Goal: Task Accomplishment & Management: Manage account settings

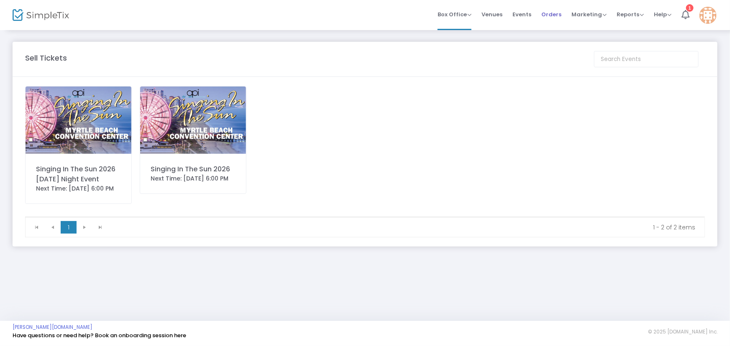
click at [547, 12] on span "Orders" at bounding box center [551, 14] width 20 height 21
click at [552, 14] on span "Orders" at bounding box center [551, 14] width 20 height 21
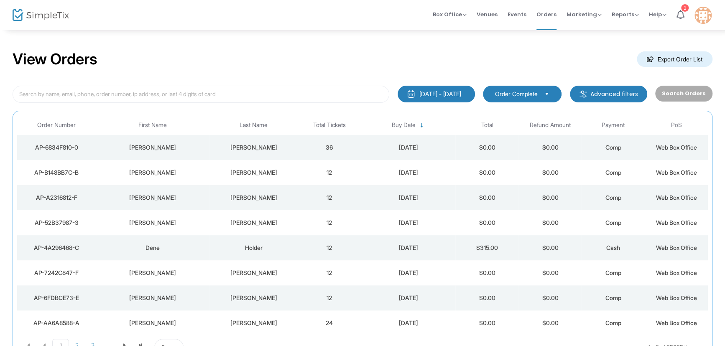
click at [461, 95] on div "[DATE] - [DATE]" at bounding box center [440, 94] width 42 height 8
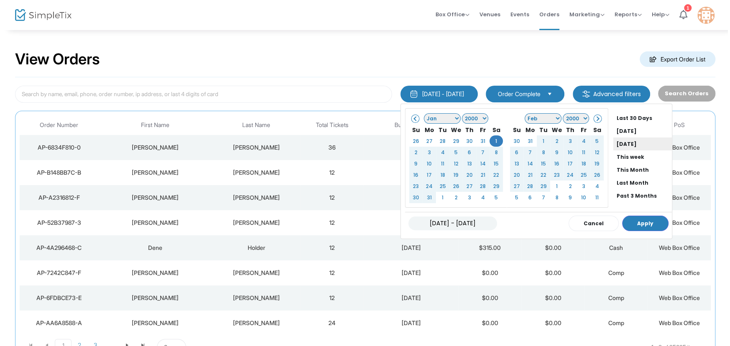
scroll to position [63, 0]
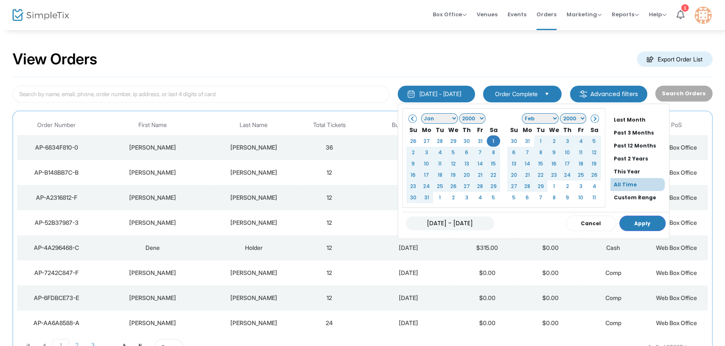
click at [628, 184] on li "All Time" at bounding box center [638, 184] width 54 height 13
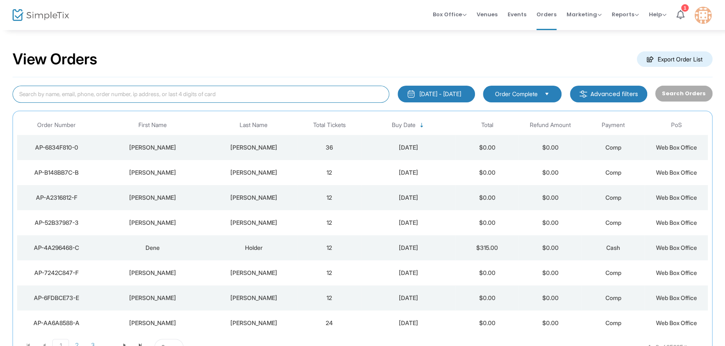
click at [79, 94] on input at bounding box center [201, 94] width 377 height 17
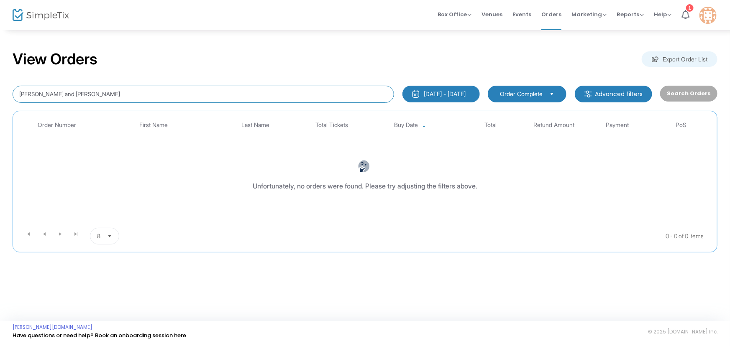
drag, startPoint x: 95, startPoint y: 89, endPoint x: 0, endPoint y: 58, distance: 99.7
click at [0, 59] on div "View Orders Export Order List [PERSON_NAME] and [PERSON_NAME] [DATE] - [DATE] L…" at bounding box center [365, 155] width 730 height 253
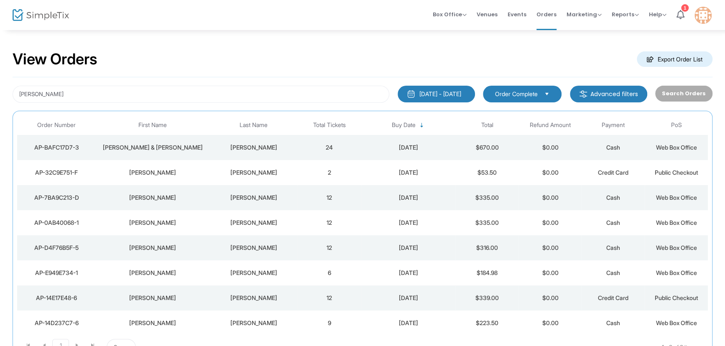
click at [411, 146] on div "[DATE]" at bounding box center [408, 147] width 90 height 8
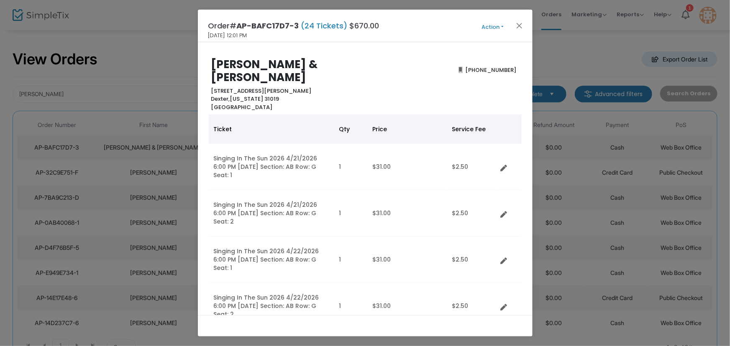
click at [501, 25] on button "Action" at bounding box center [493, 27] width 50 height 9
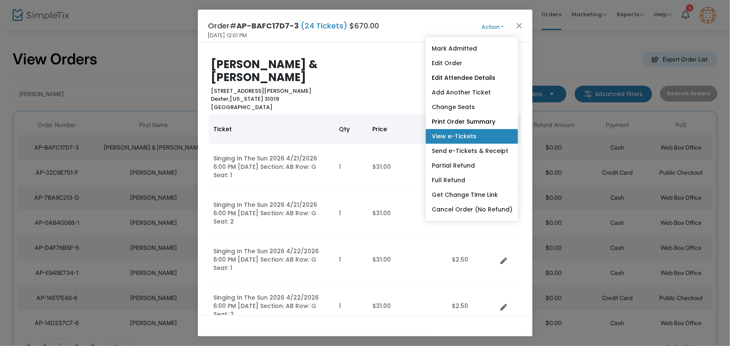
click at [456, 136] on link "View e-Tickets" at bounding box center [472, 136] width 92 height 15
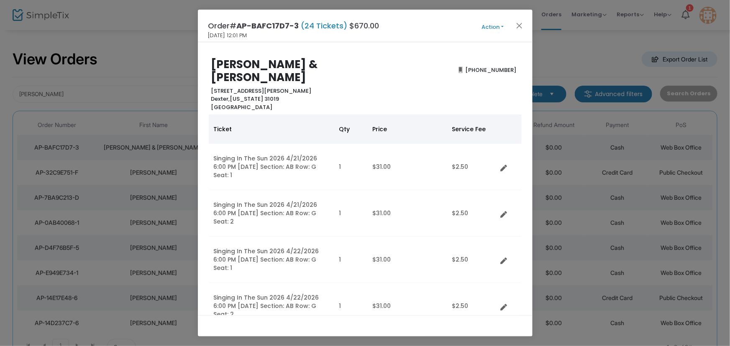
click at [491, 24] on button "Action" at bounding box center [493, 27] width 50 height 9
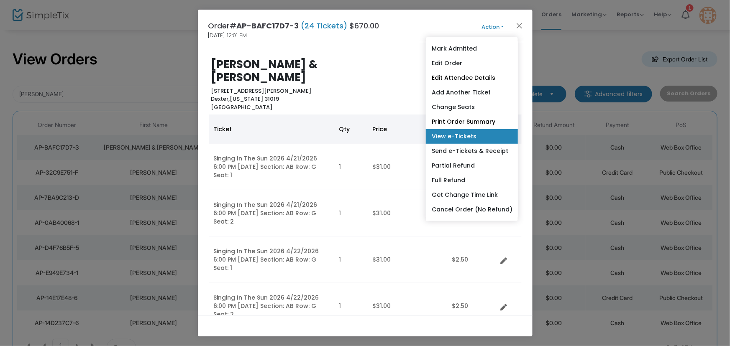
click at [472, 137] on link "View e-Tickets" at bounding box center [472, 136] width 92 height 15
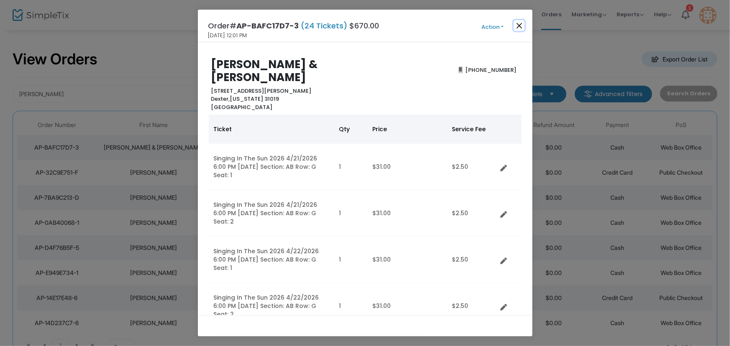
click at [519, 28] on button "Close" at bounding box center [519, 25] width 11 height 11
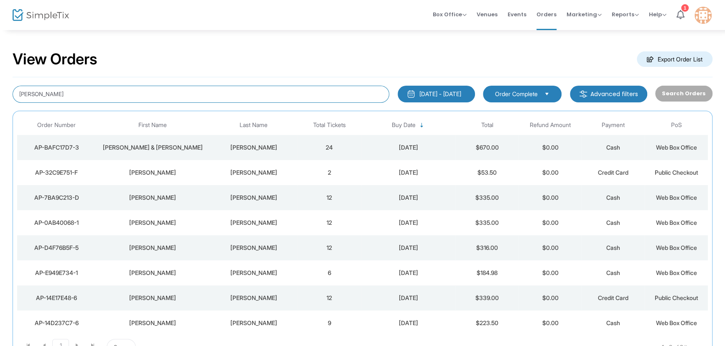
click at [58, 92] on input "[PERSON_NAME]" at bounding box center [201, 94] width 377 height 17
click at [416, 146] on div "[DATE]" at bounding box center [408, 147] width 90 height 8
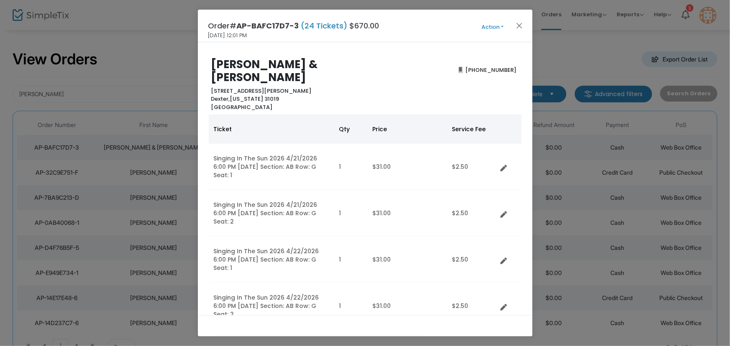
click at [501, 23] on button "Action" at bounding box center [493, 27] width 50 height 9
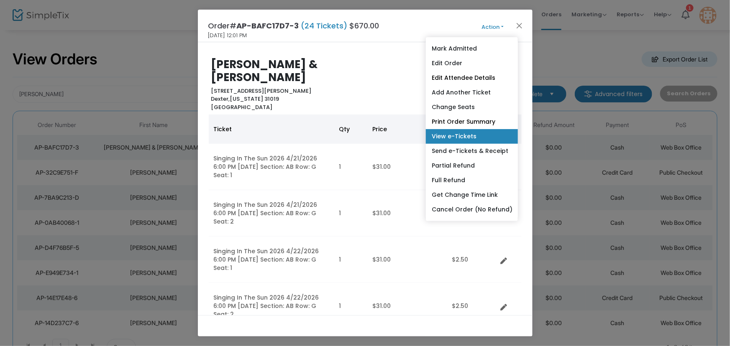
click at [477, 137] on link "View e-Tickets" at bounding box center [472, 136] width 92 height 15
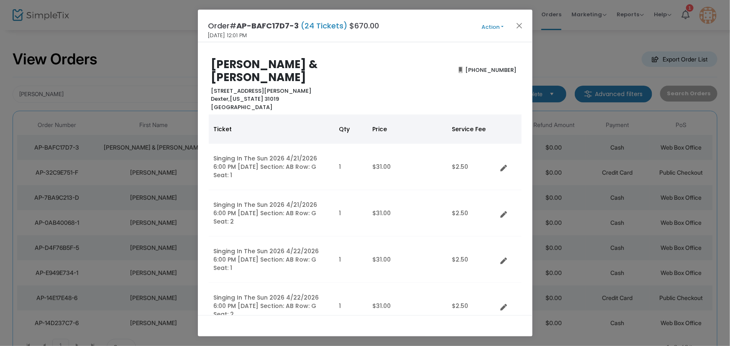
click at [488, 29] on button "Action" at bounding box center [493, 27] width 50 height 9
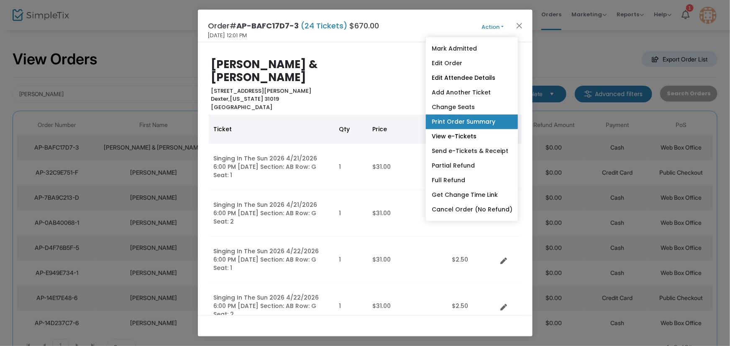
click at [472, 125] on link "Print Order Summary" at bounding box center [472, 122] width 92 height 15
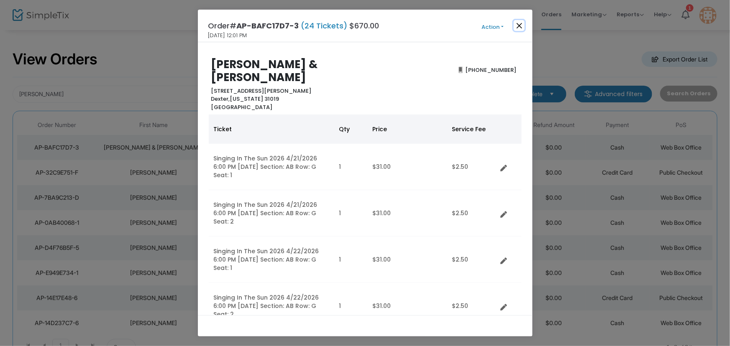
click at [520, 26] on button "Close" at bounding box center [519, 25] width 11 height 11
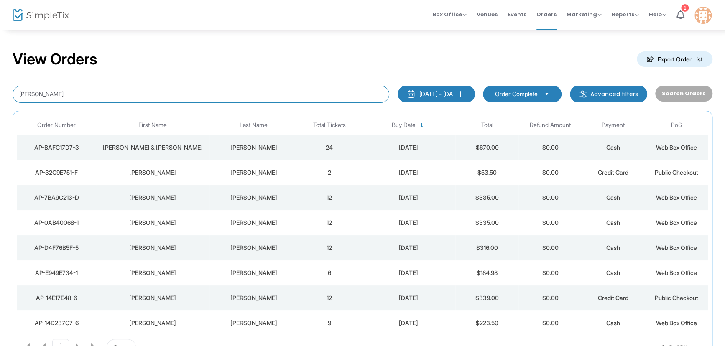
drag, startPoint x: 53, startPoint y: 95, endPoint x: 0, endPoint y: 93, distance: 53.1
click at [0, 93] on div "View Orders Export Order List [PERSON_NAME] [DATE] - [DATE] Last 30 Days [DATE]…" at bounding box center [362, 211] width 725 height 364
type input "[PERSON_NAME]"
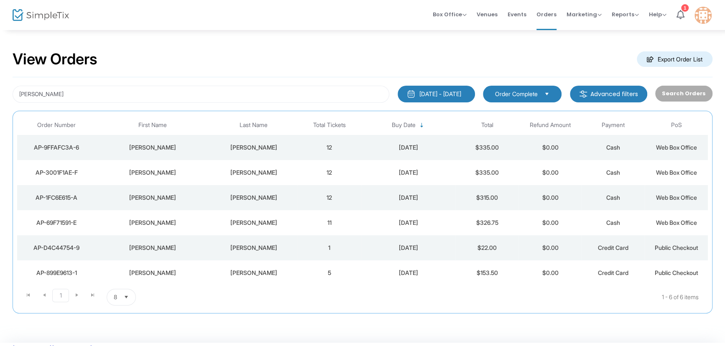
click at [418, 143] on div "[DATE]" at bounding box center [408, 147] width 90 height 8
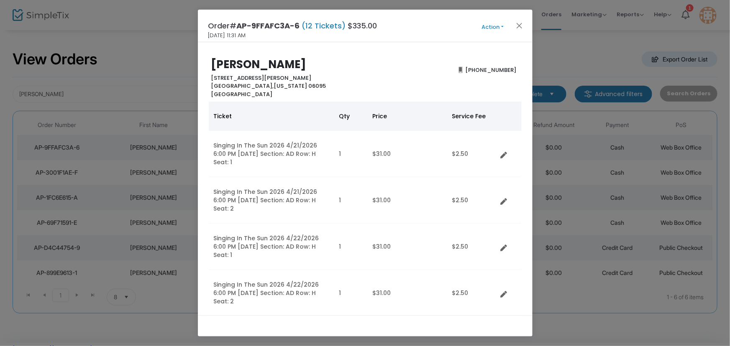
click at [504, 26] on button "Action" at bounding box center [493, 27] width 50 height 9
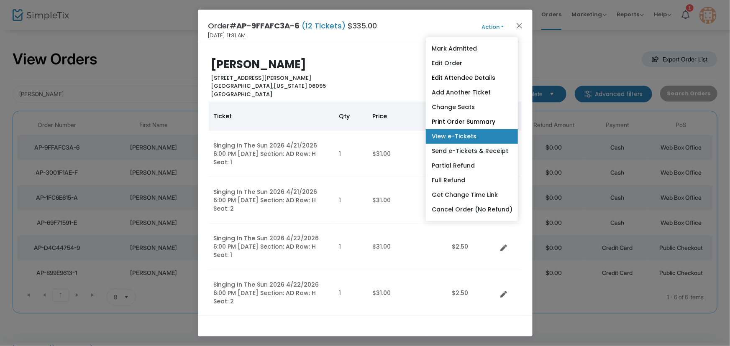
click at [476, 136] on link "View e-Tickets" at bounding box center [472, 136] width 92 height 15
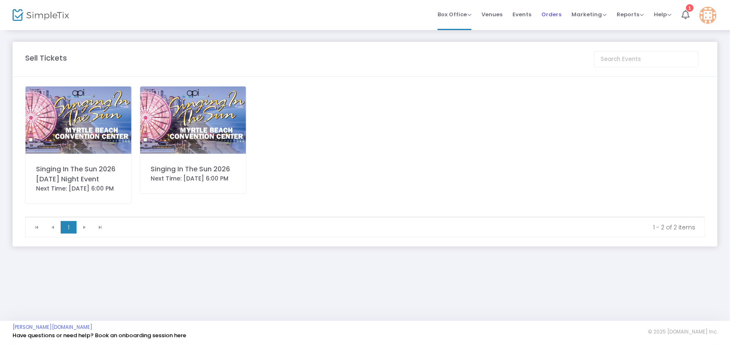
click at [549, 13] on span "Orders" at bounding box center [551, 14] width 20 height 21
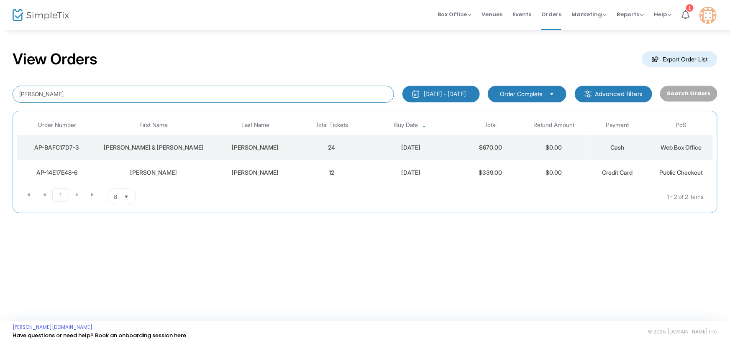
click at [74, 93] on input "Pam Harrell" at bounding box center [203, 94] width 381 height 17
type input "P"
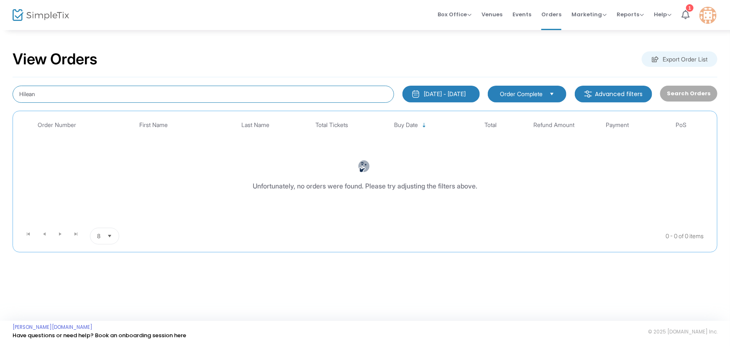
click at [54, 95] on input "Hilean" at bounding box center [203, 94] width 381 height 17
type input "Hileman"
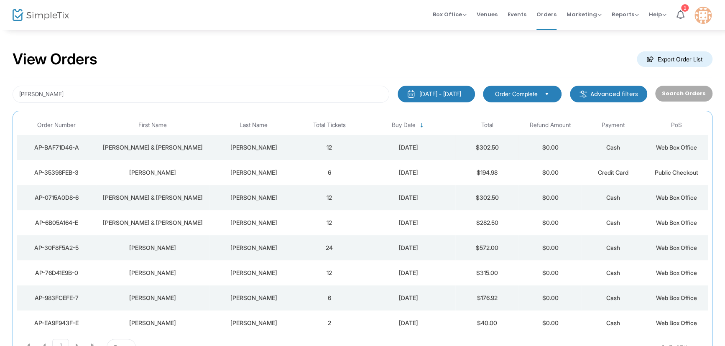
click at [410, 147] on div "[DATE]" at bounding box center [408, 147] width 90 height 8
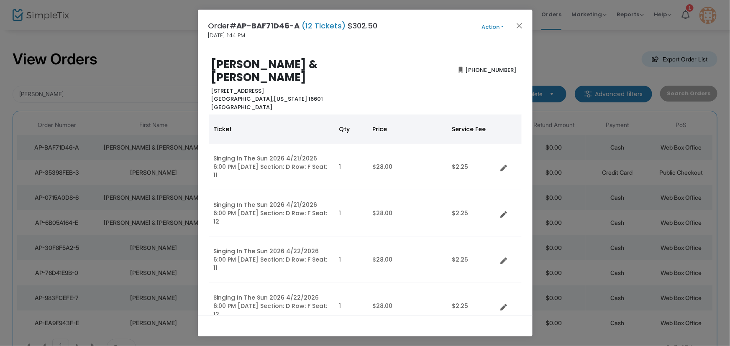
click at [498, 24] on button "Action" at bounding box center [493, 27] width 50 height 9
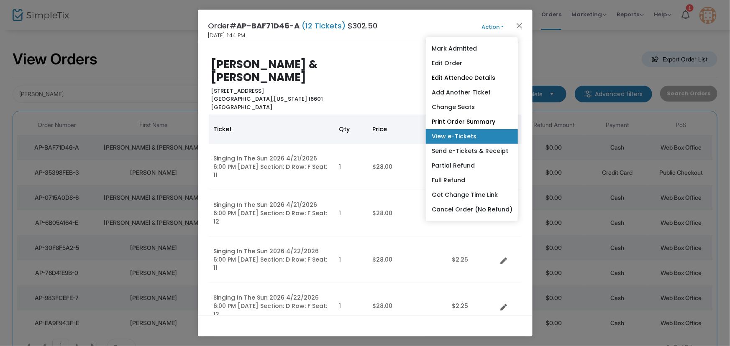
click at [471, 135] on link "View e-Tickets" at bounding box center [472, 136] width 92 height 15
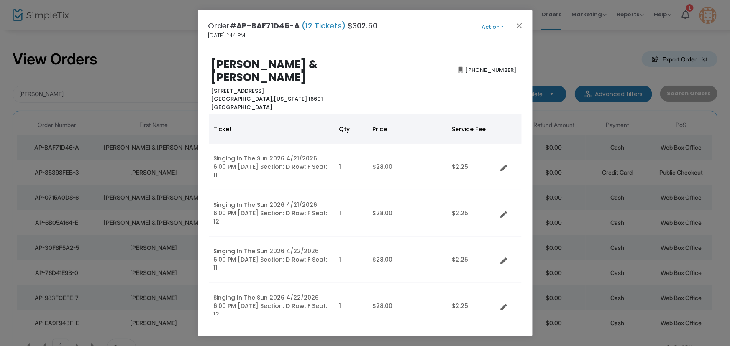
click at [491, 24] on button "Action" at bounding box center [493, 27] width 50 height 9
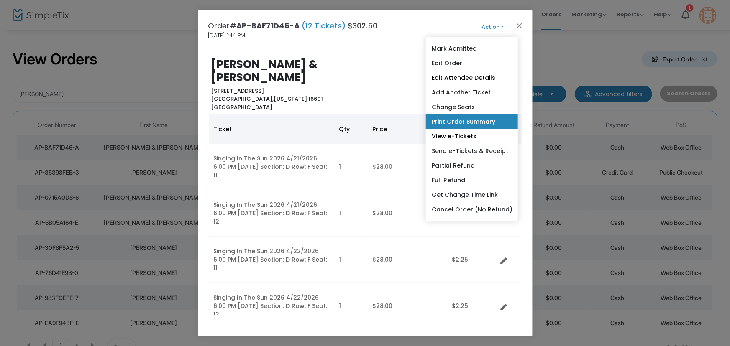
click at [475, 124] on link "Print Order Summary" at bounding box center [472, 122] width 92 height 15
